Goal: Navigation & Orientation: Find specific page/section

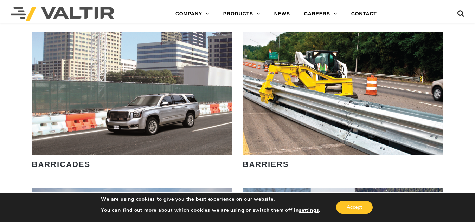
scroll to position [363, 0]
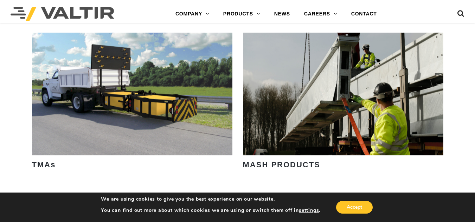
drag, startPoint x: 478, startPoint y: 22, endPoint x: 477, endPoint y: 142, distance: 119.1
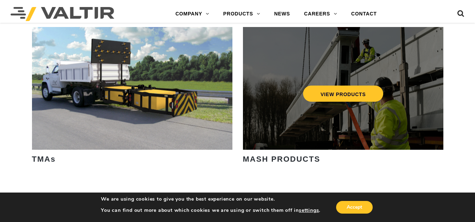
click at [309, 117] on div "VIEW PRODUCTS" at bounding box center [343, 88] width 200 height 123
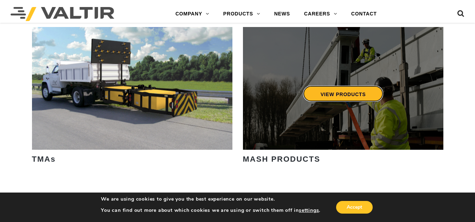
click at [350, 91] on link "VIEW PRODUCTS" at bounding box center [342, 94] width 80 height 16
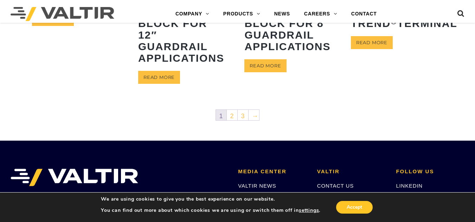
scroll to position [396, 0]
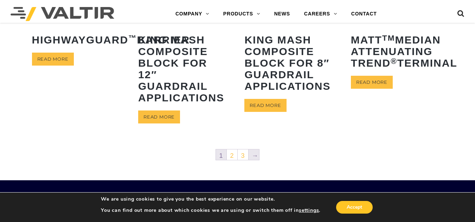
click at [254, 158] on link "→" at bounding box center [253, 155] width 11 height 11
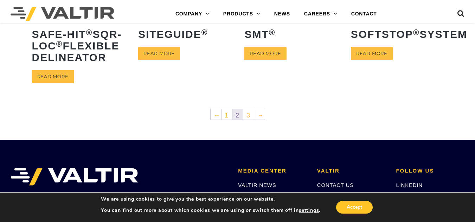
scroll to position [391, 0]
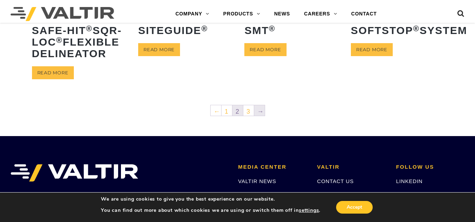
click at [263, 116] on link "→" at bounding box center [259, 110] width 11 height 11
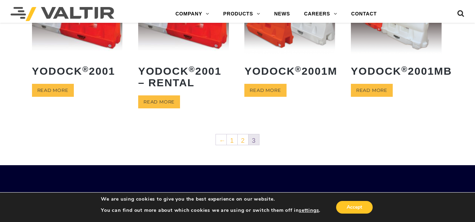
scroll to position [210, 0]
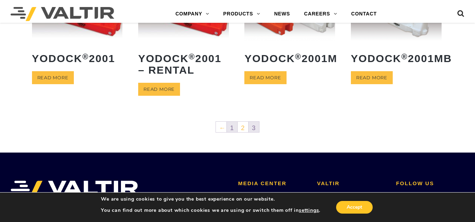
click at [231, 126] on link "1" at bounding box center [232, 127] width 11 height 11
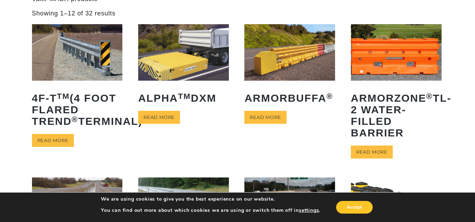
scroll to position [57, 0]
